Goal: Obtain resource: Download file/media

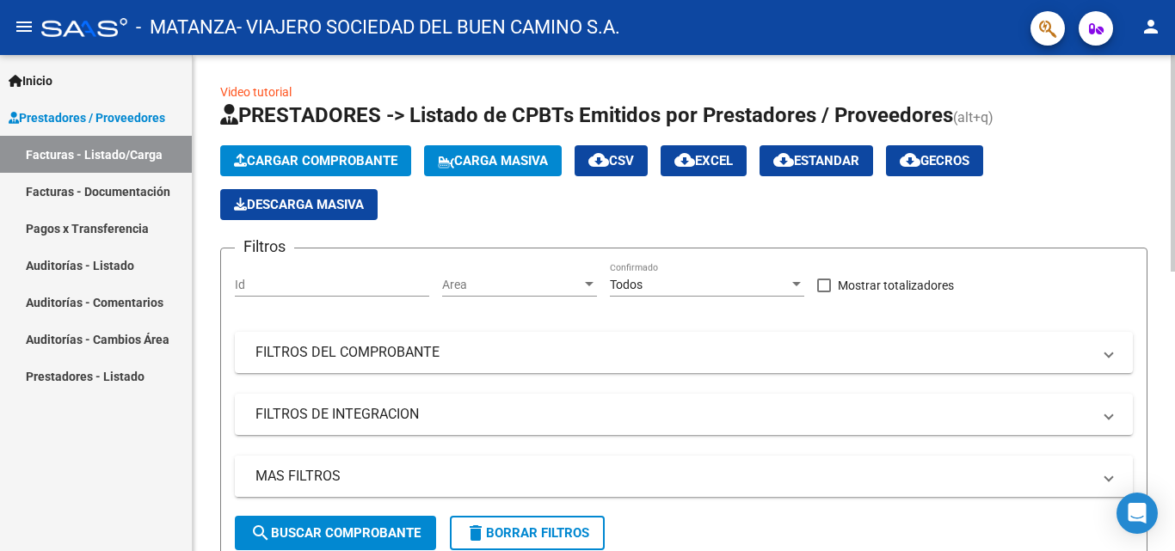
click at [594, 473] on span "MAS FILTROS" at bounding box center [681, 476] width 850 height 19
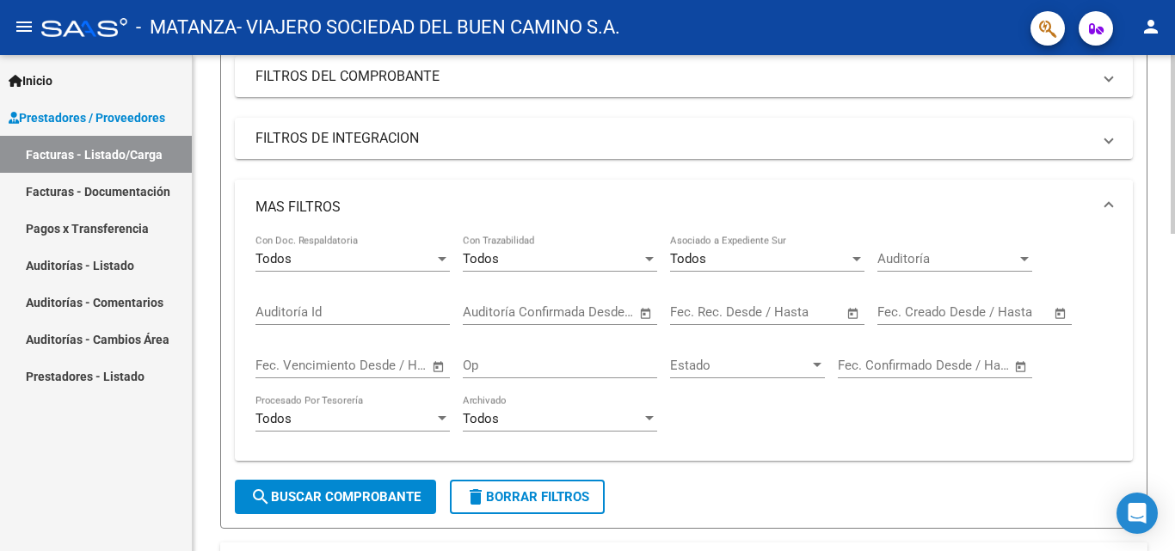
scroll to position [300, 0]
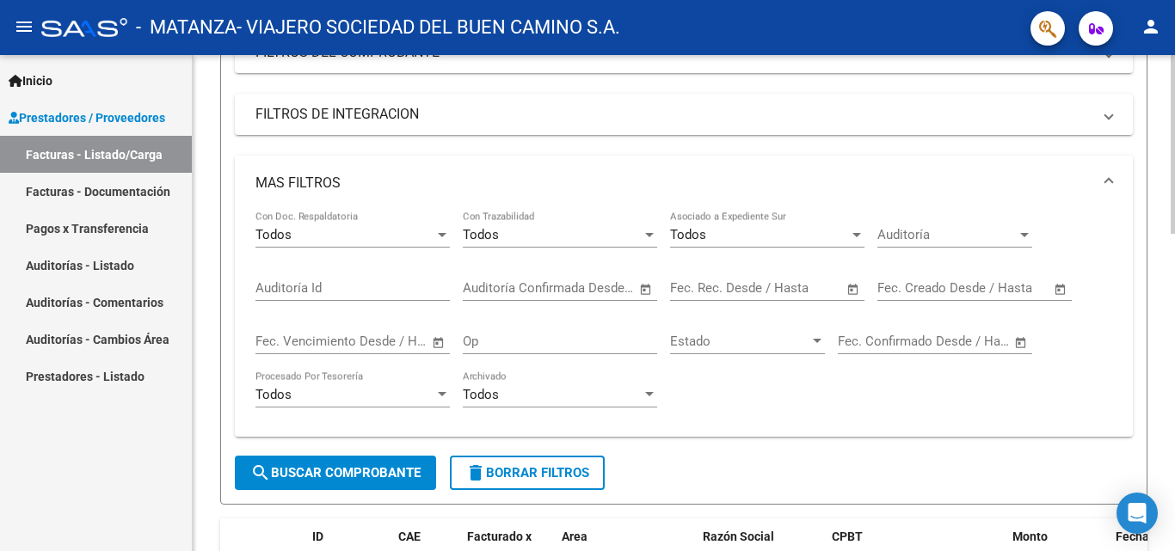
click at [594, 237] on div at bounding box center [1173, 254] width 4 height 179
click at [594, 113] on mat-panel-title "FILTROS DE INTEGRACION" at bounding box center [674, 114] width 836 height 19
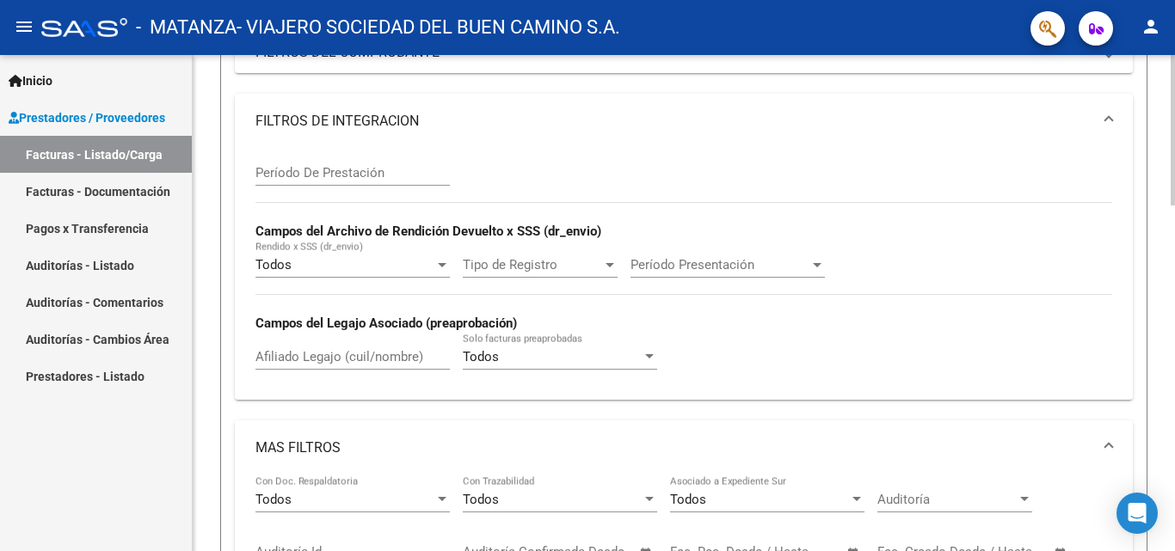
click at [594, 435] on mat-expansion-panel-header "MAS FILTROS" at bounding box center [684, 448] width 898 height 55
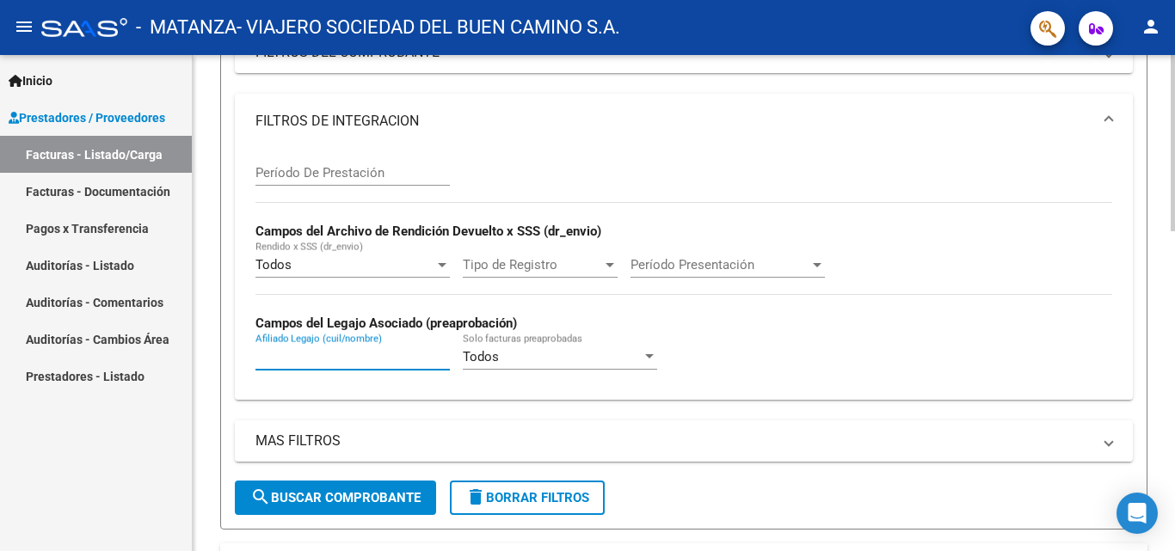
click at [367, 360] on input "Afiliado Legajo (cuil/nombre)" at bounding box center [353, 356] width 194 height 15
click at [367, 360] on input "[PERSON_NAME]" at bounding box center [353, 356] width 194 height 15
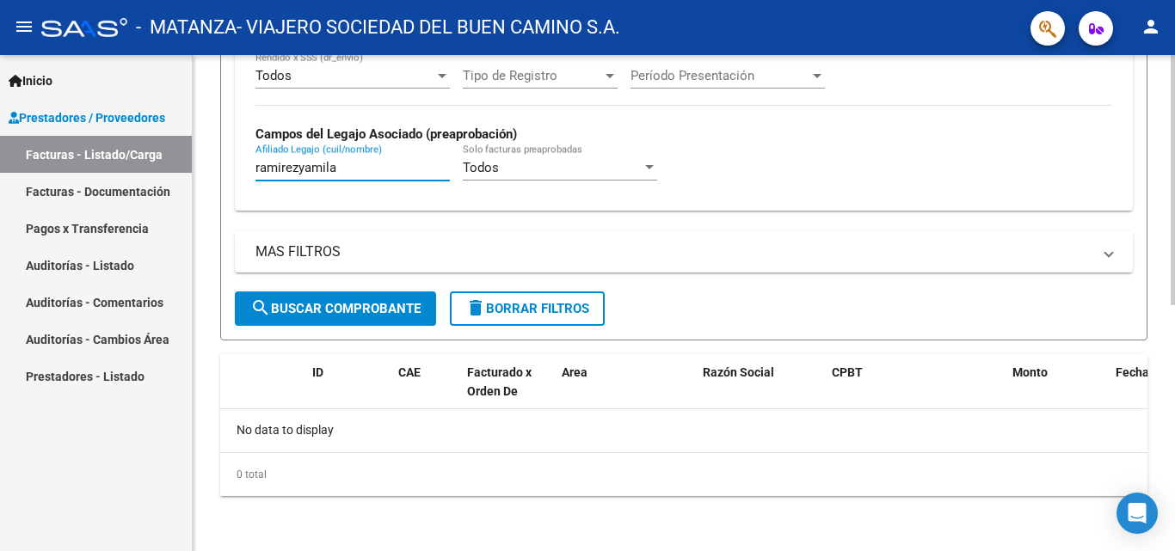
click at [594, 391] on div at bounding box center [1173, 426] width 4 height 250
click at [296, 168] on input "ramirezyamila" at bounding box center [353, 167] width 194 height 15
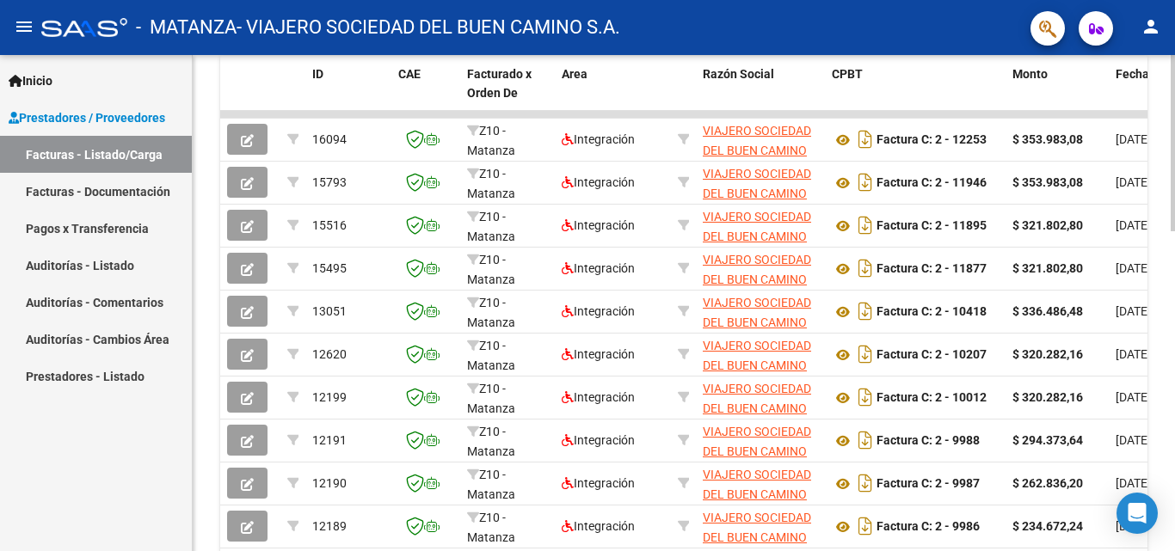
scroll to position [839, 0]
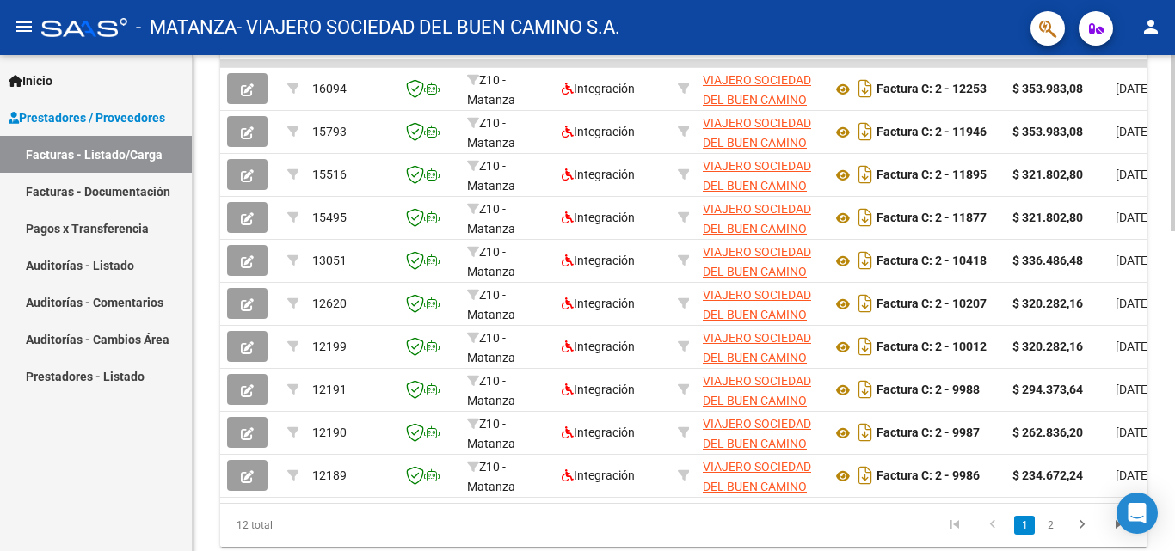
click at [594, 395] on div at bounding box center [1173, 445] width 4 height 176
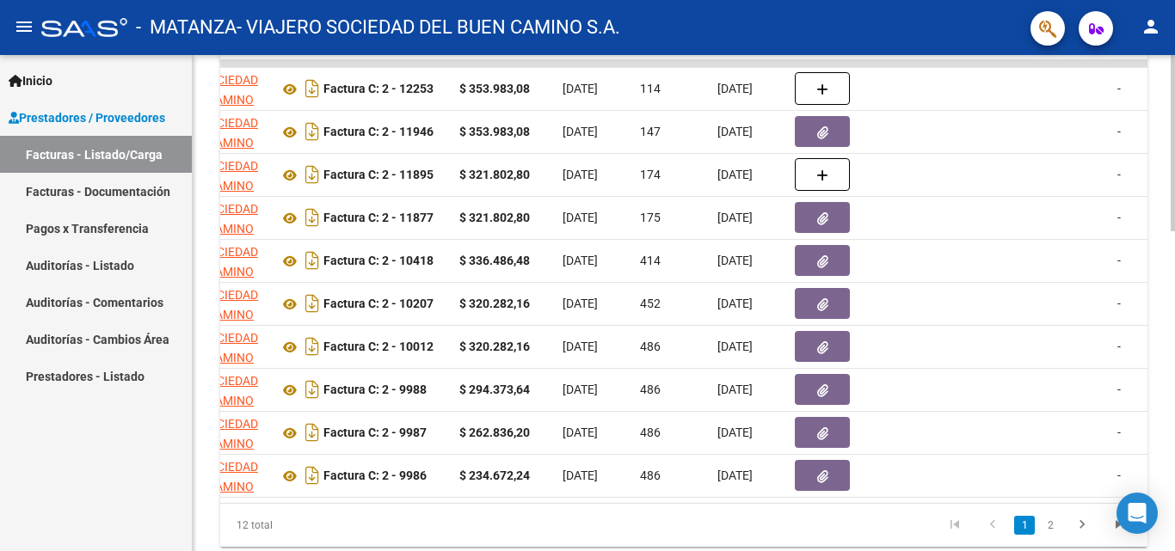
scroll to position [0, 560]
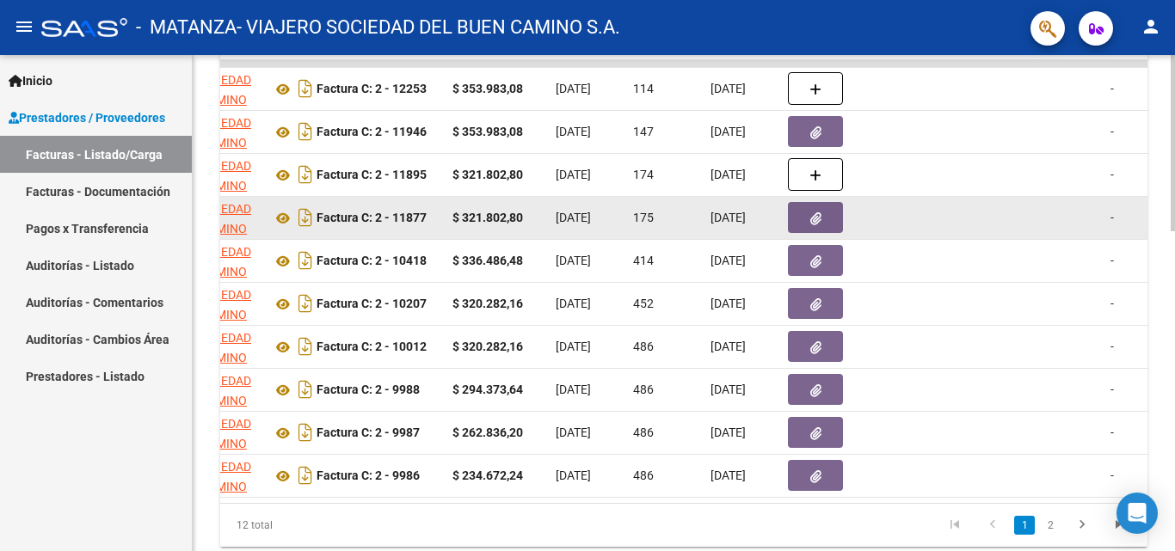
type input "[PERSON_NAME]"
click at [594, 223] on button "button" at bounding box center [815, 217] width 55 height 31
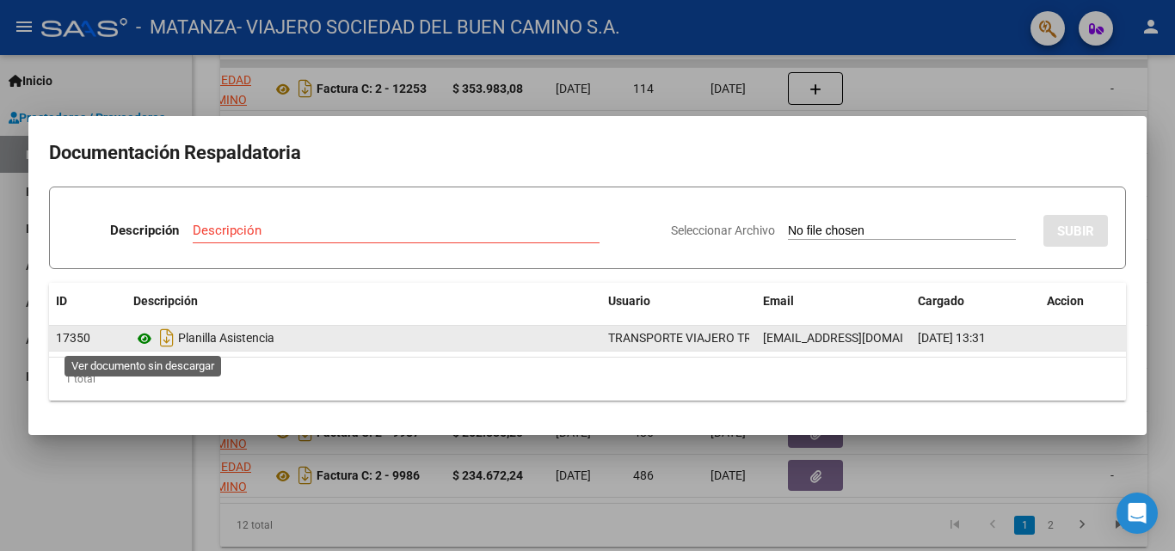
click at [146, 341] on icon at bounding box center [144, 339] width 22 height 21
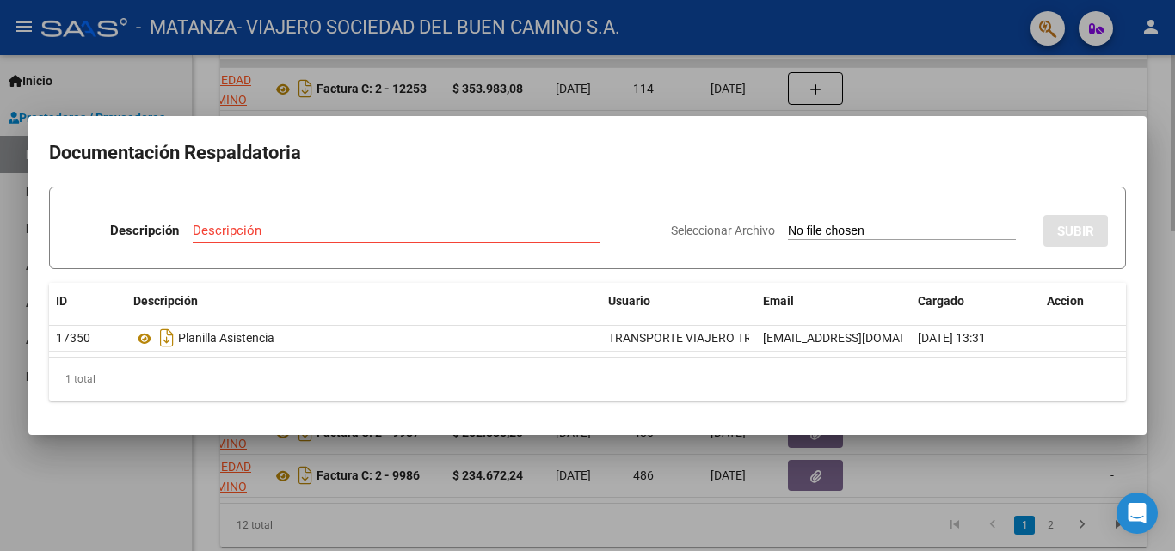
click at [276, 501] on div at bounding box center [587, 275] width 1175 height 551
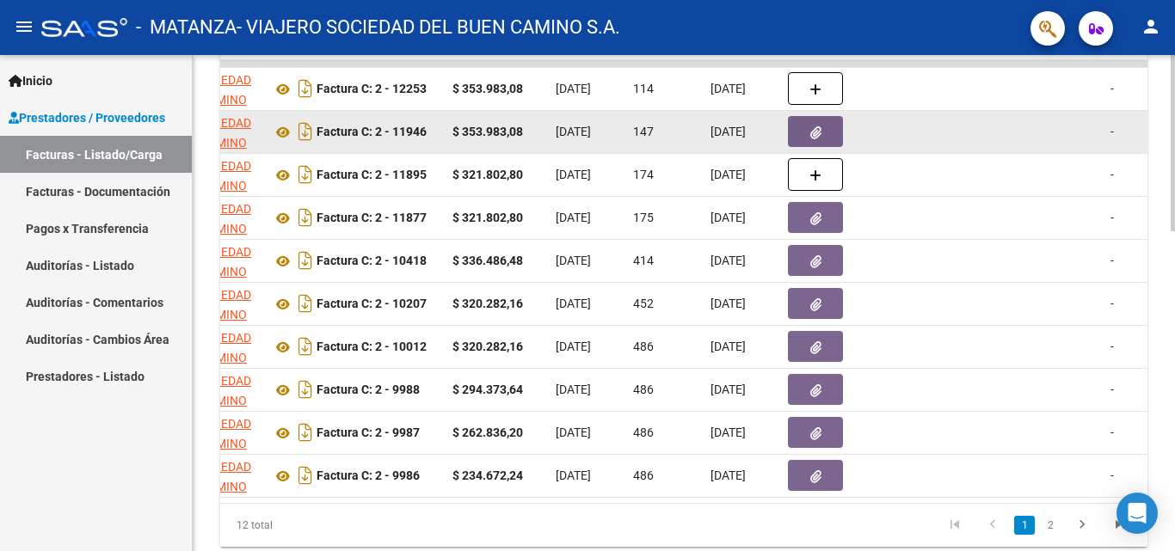
click at [594, 133] on icon "button" at bounding box center [815, 132] width 11 height 13
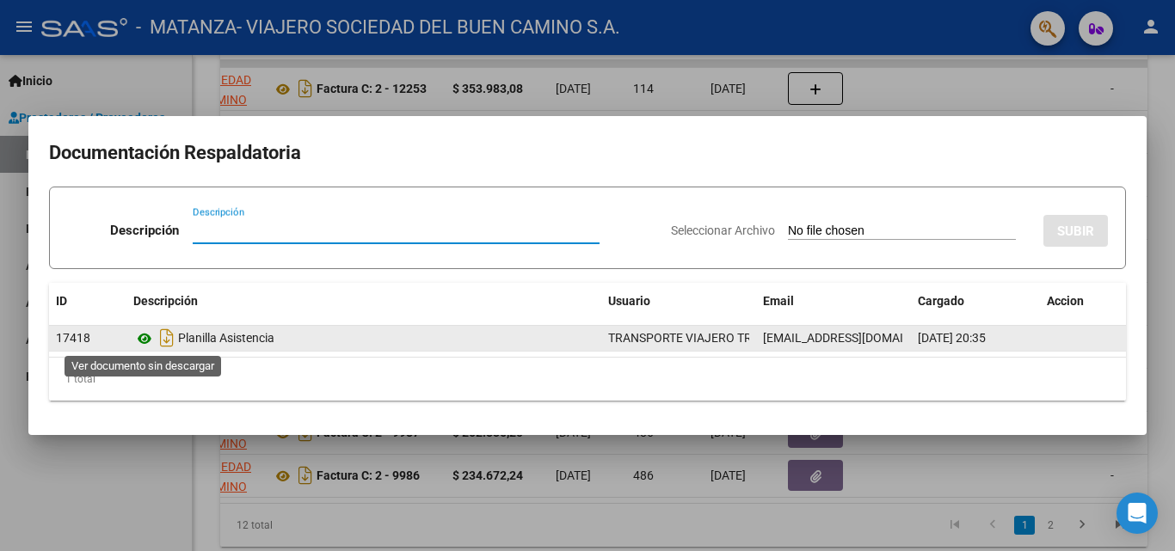
click at [144, 342] on icon at bounding box center [144, 339] width 22 height 21
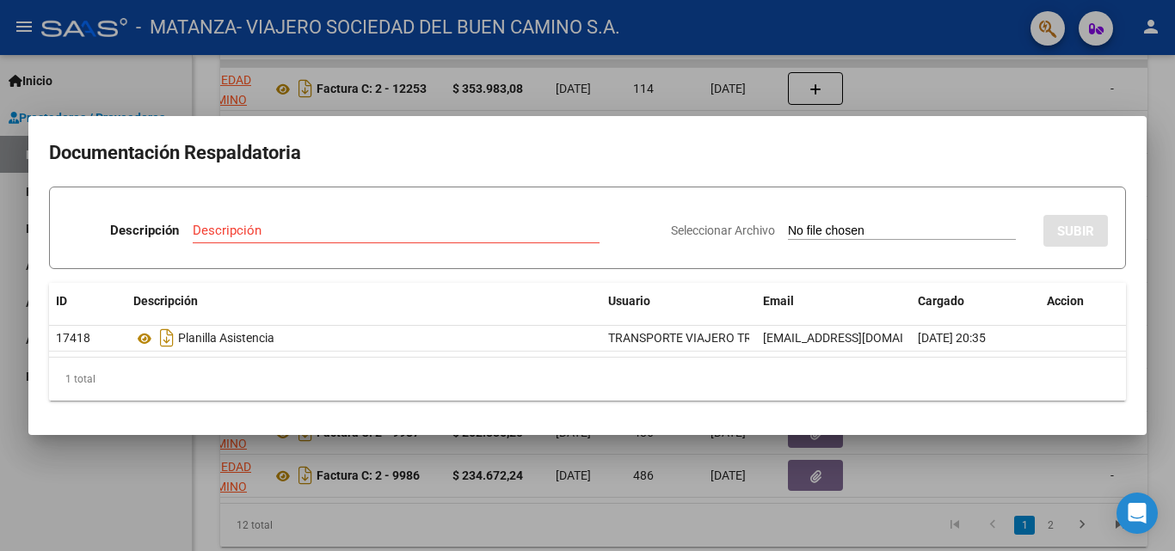
click at [71, 429] on mat-dialog-container "Documentación Respaldatoria Descripción Descripción Seleccionar Archivo SUBIR I…" at bounding box center [587, 275] width 1118 height 319
click at [109, 512] on div at bounding box center [587, 275] width 1175 height 551
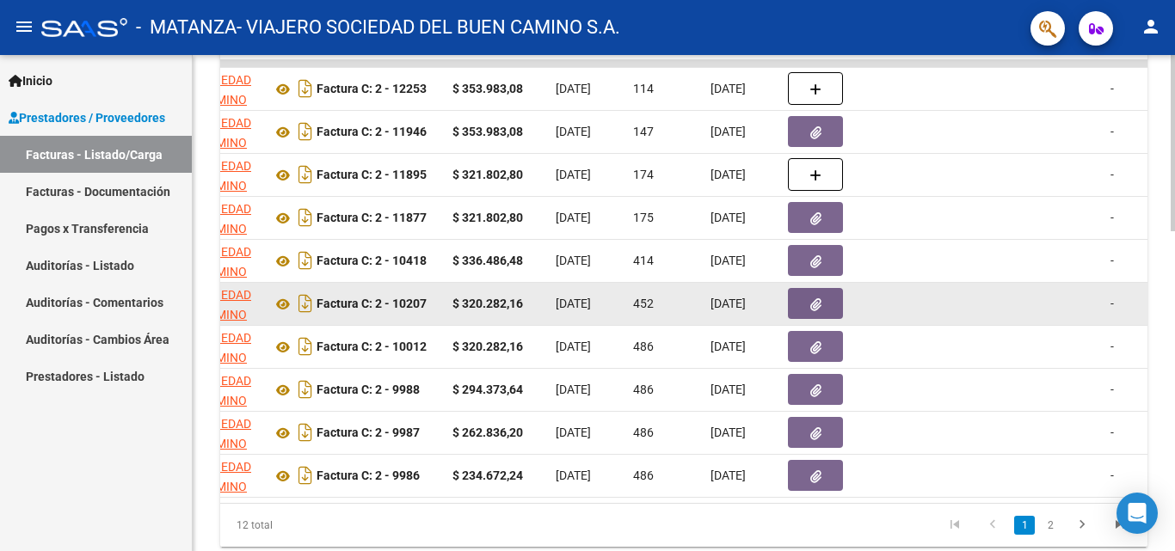
click at [594, 307] on button "button" at bounding box center [815, 303] width 55 height 31
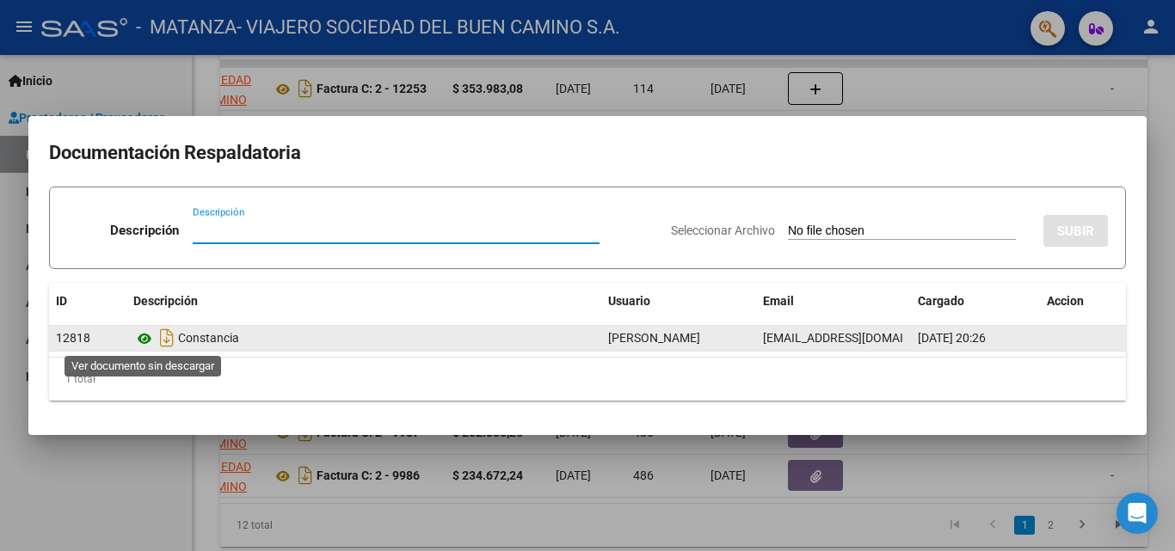
click at [140, 341] on icon at bounding box center [144, 339] width 22 height 21
